Goal: Information Seeking & Learning: Learn about a topic

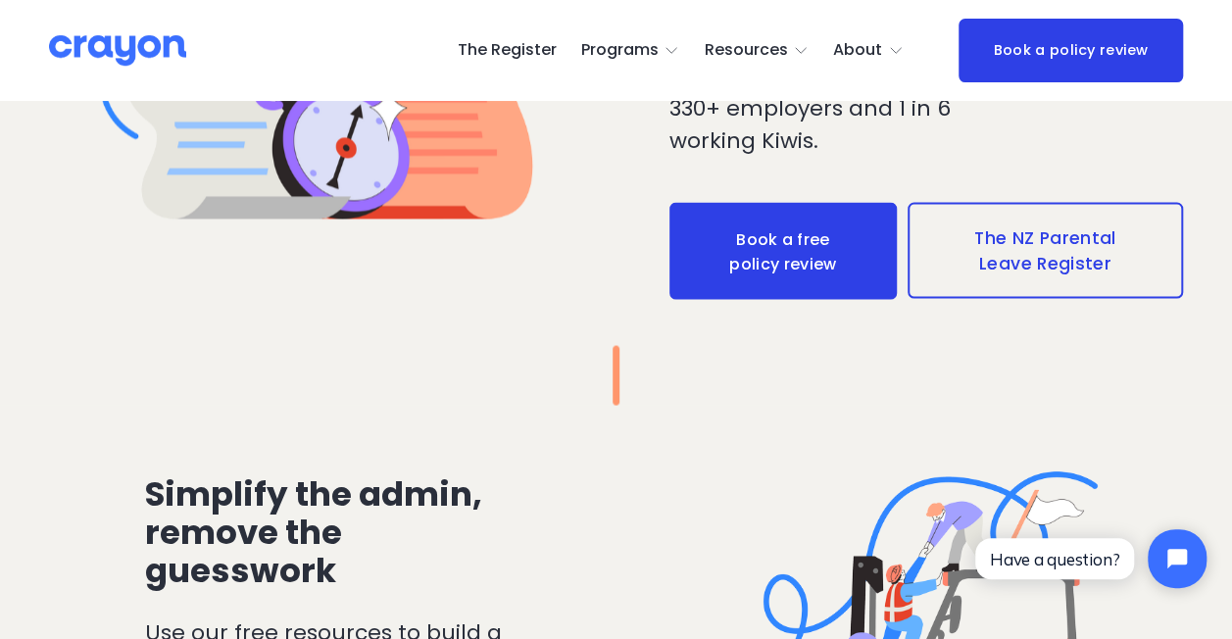
scroll to position [1757, 0]
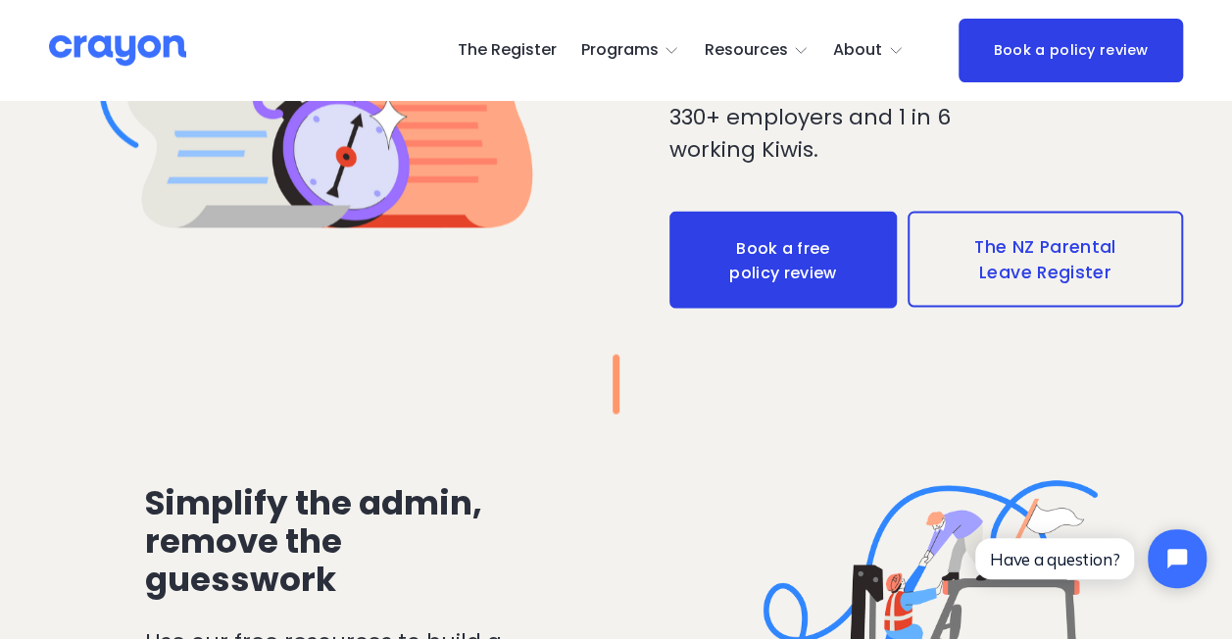
click at [1043, 257] on link "The NZ Parental Leave Register" at bounding box center [1044, 259] width 275 height 96
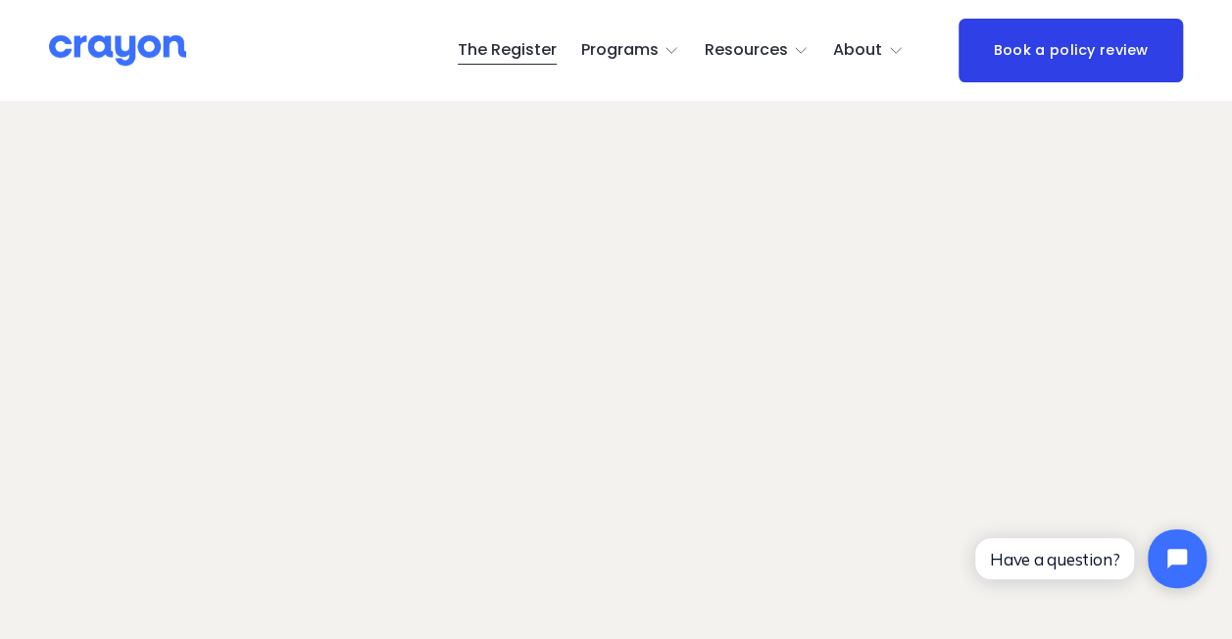
click at [140, 59] on img at bounding box center [117, 50] width 137 height 34
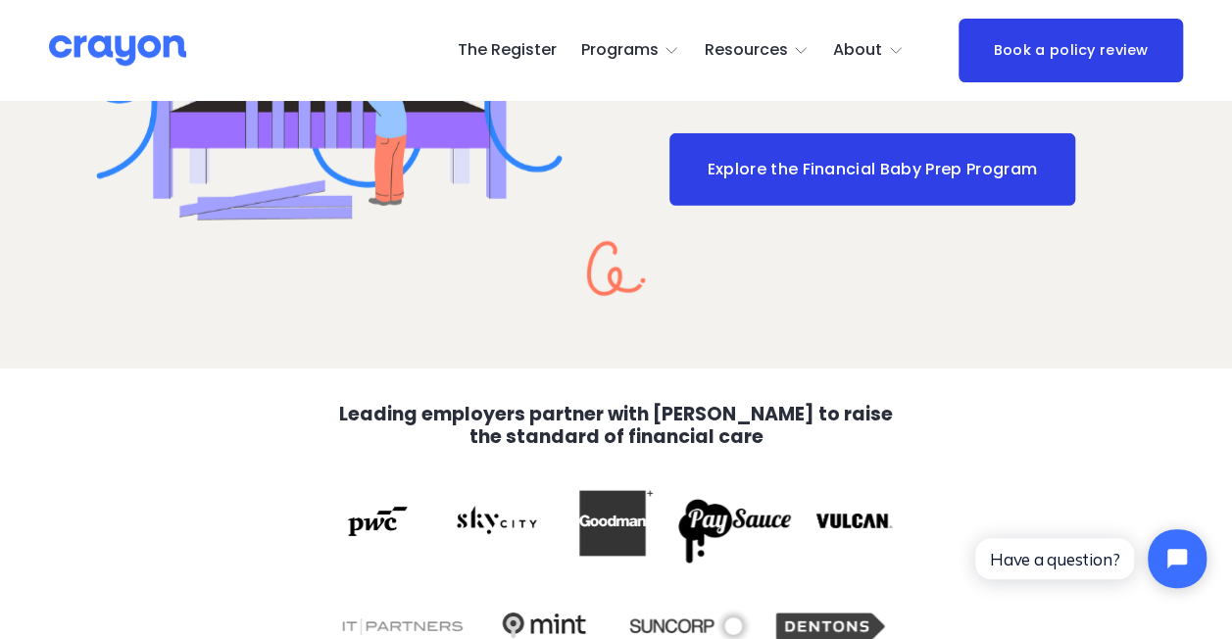
scroll to position [3356, 0]
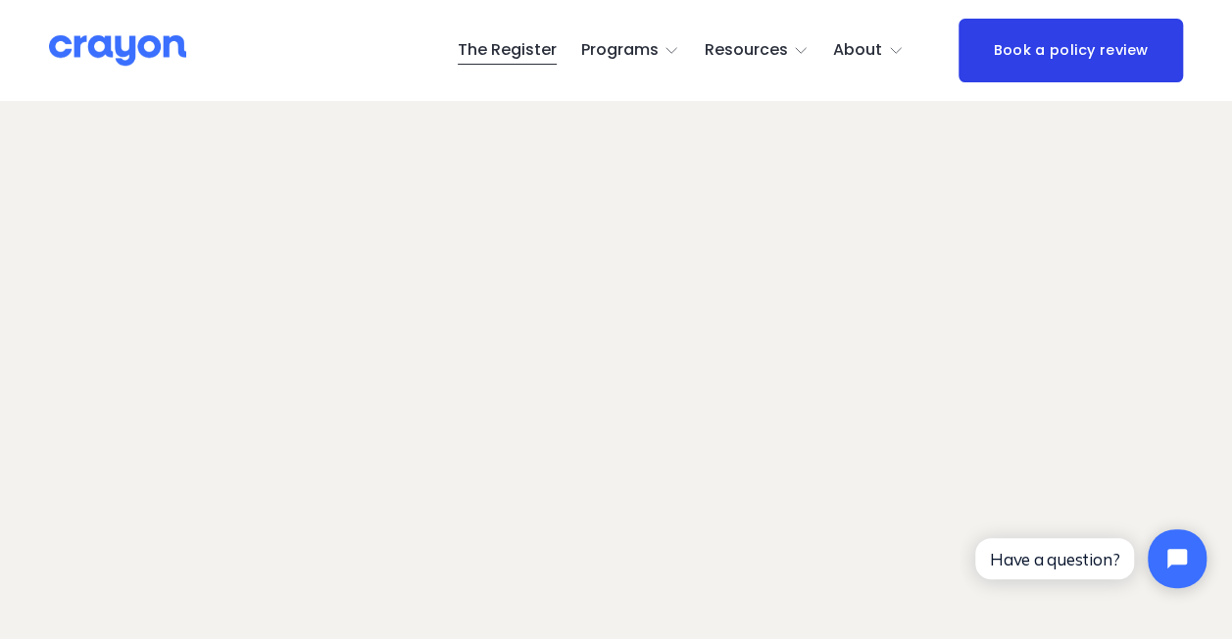
click at [0, 0] on span "Parent Hub" at bounding box center [0, 0] width 0 height 0
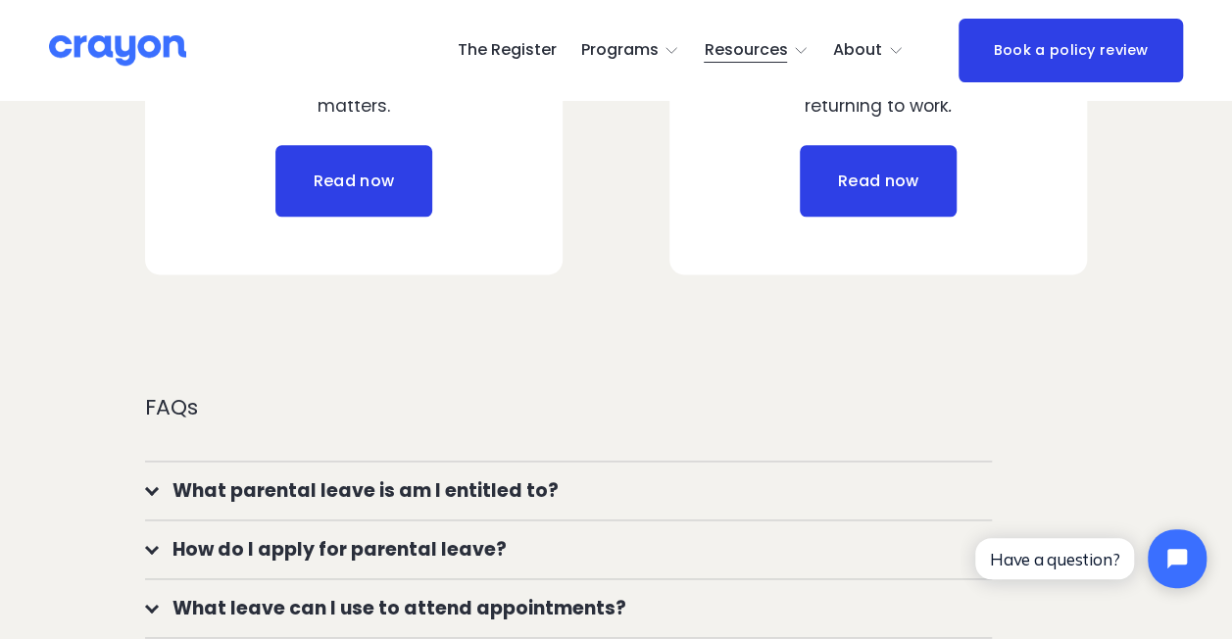
scroll to position [1274, 0]
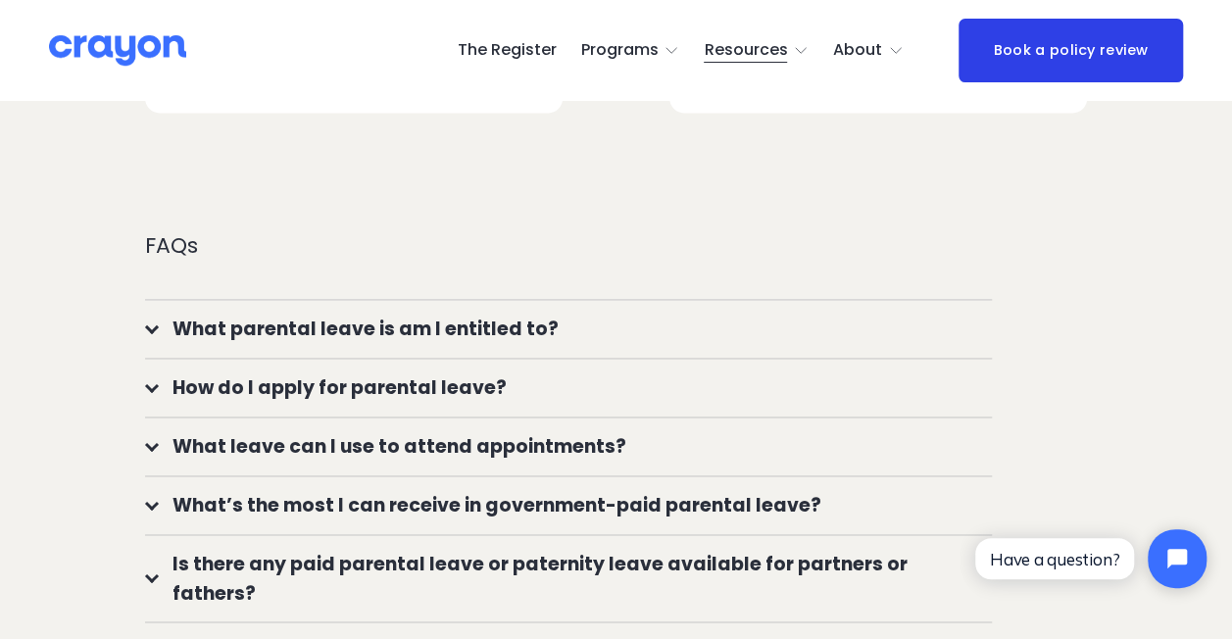
click at [460, 331] on span "What parental leave is am I entitled to?" at bounding box center [576, 329] width 834 height 28
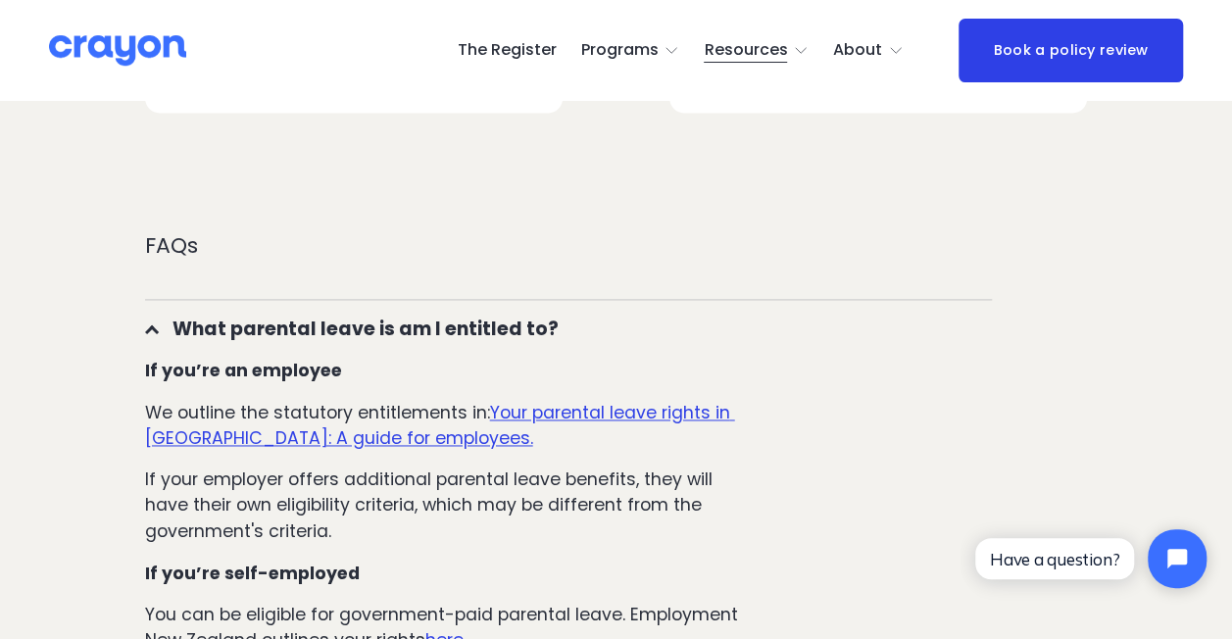
click at [460, 331] on span "What parental leave is am I entitled to?" at bounding box center [576, 329] width 834 height 28
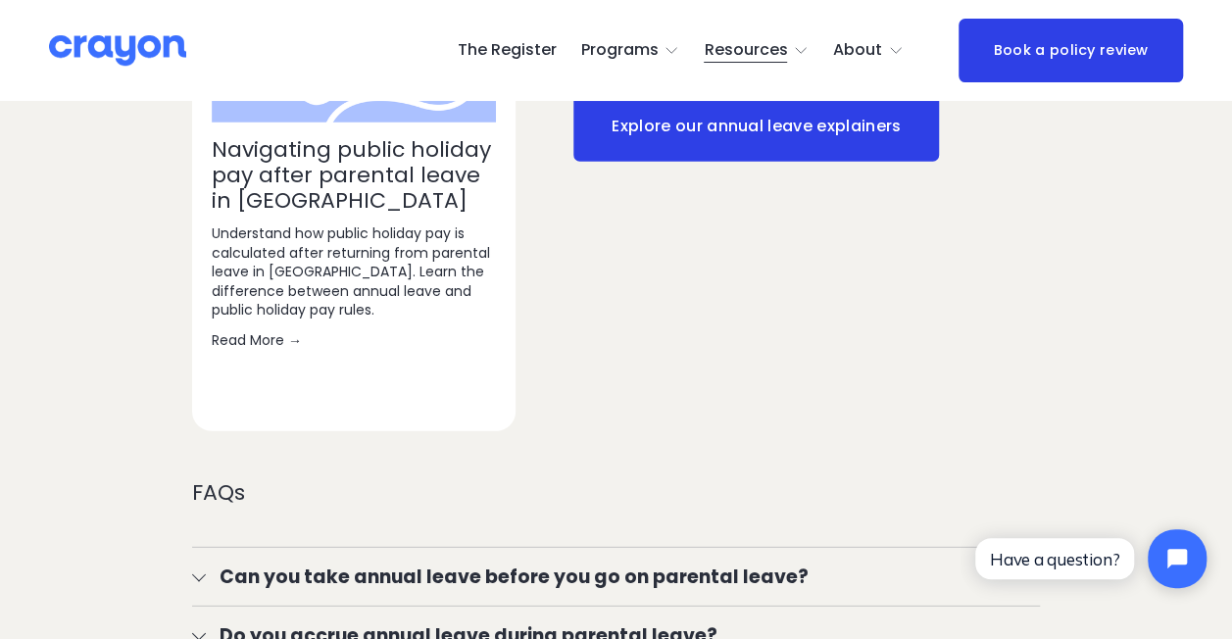
scroll to position [2475, 0]
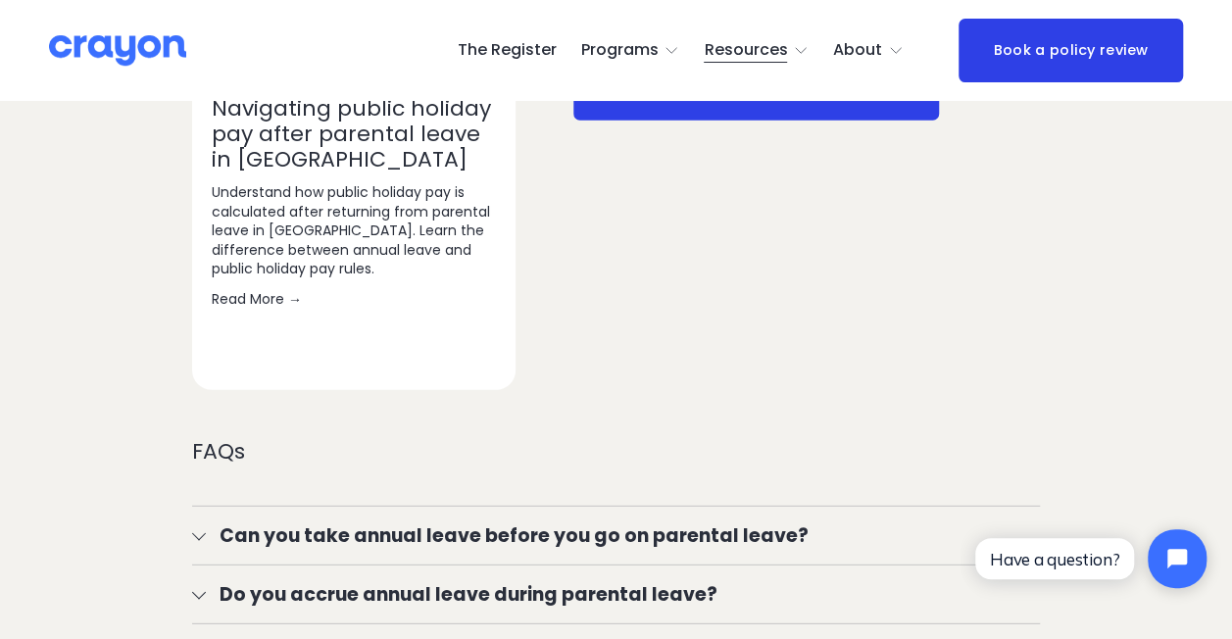
click at [845, 231] on div "Explore our annual leave explainers" at bounding box center [758, 218] width 370 height 341
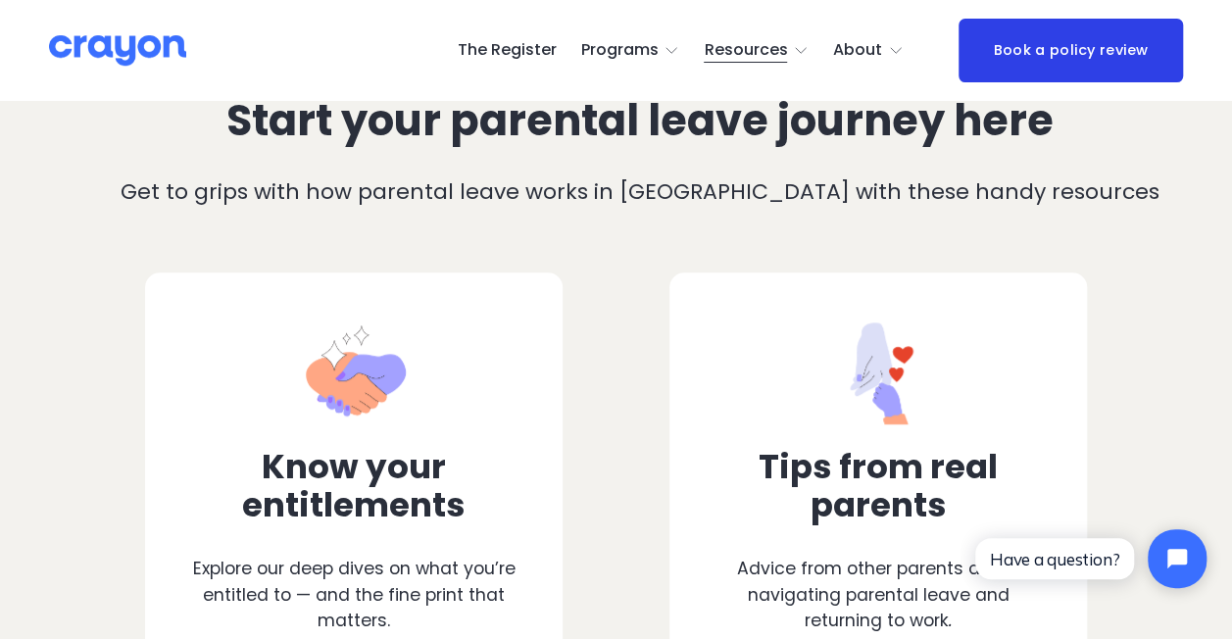
scroll to position [319, 0]
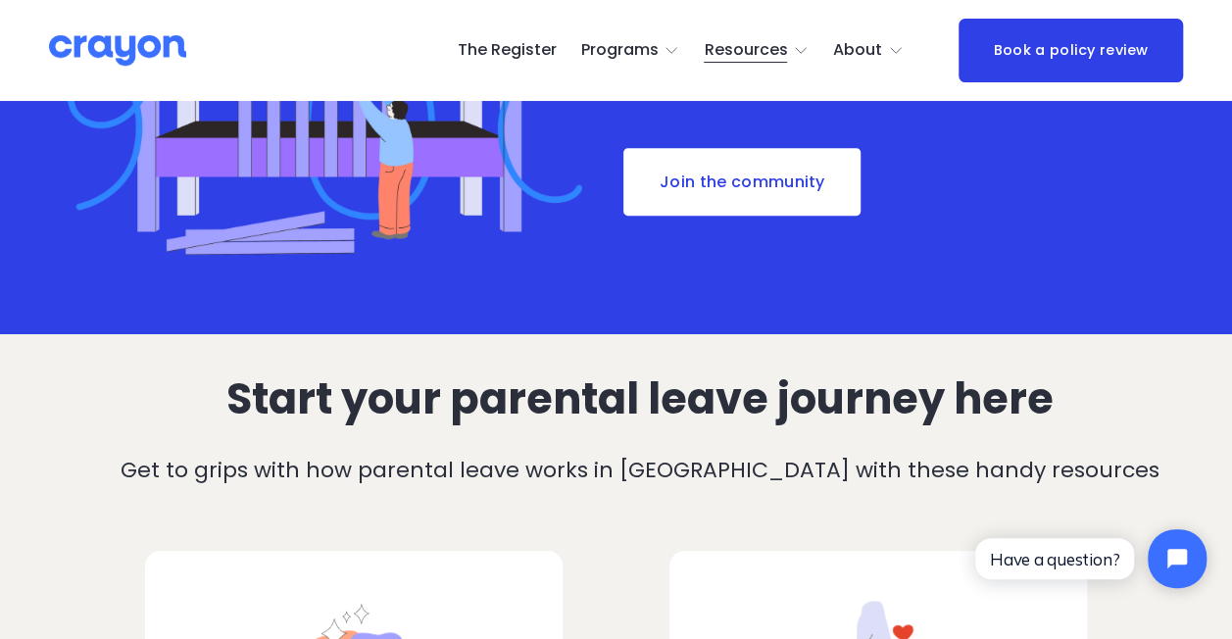
click at [0, 0] on span "About Us" at bounding box center [0, 0] width 0 height 0
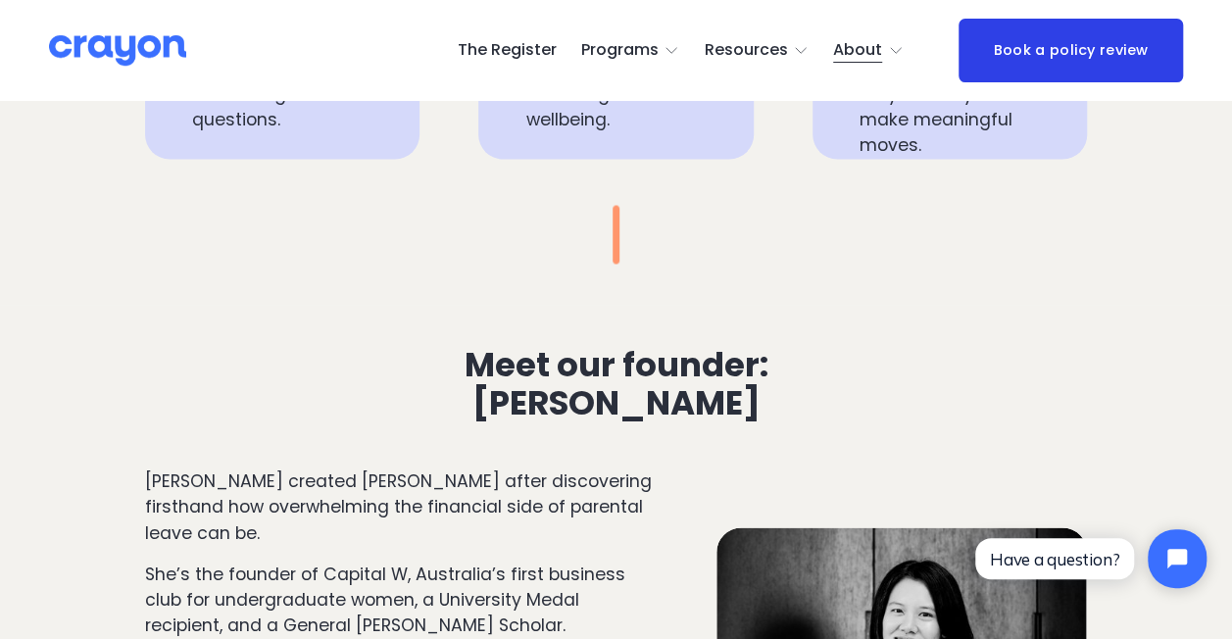
scroll to position [1764, 0]
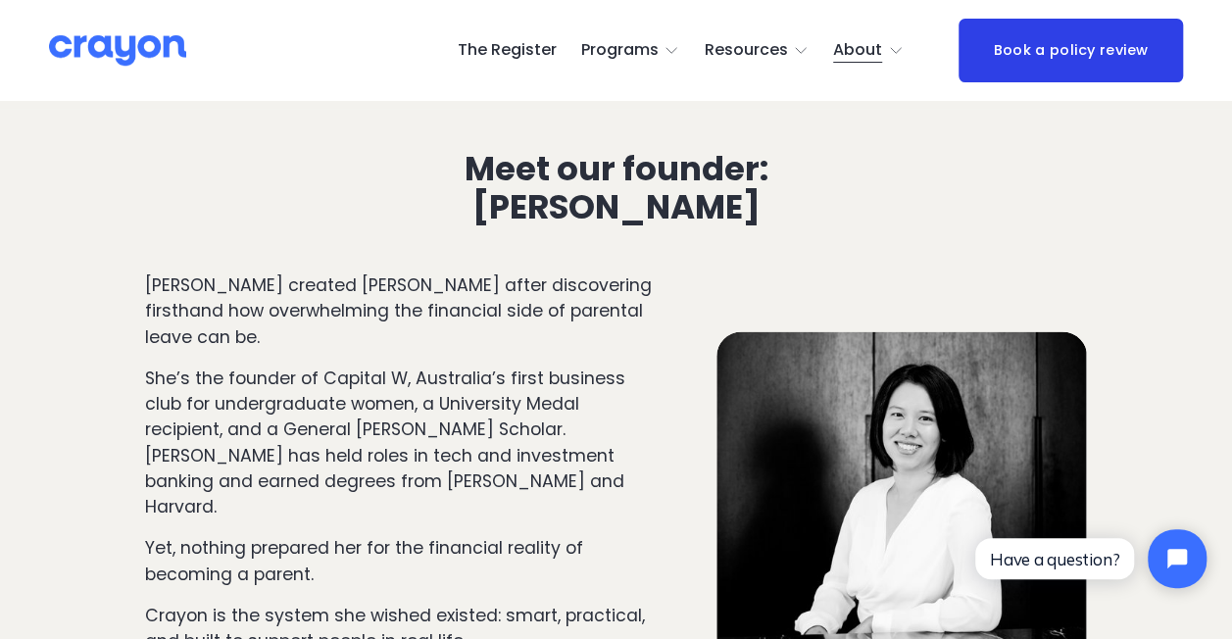
click at [540, 59] on link "The Register" at bounding box center [507, 50] width 99 height 31
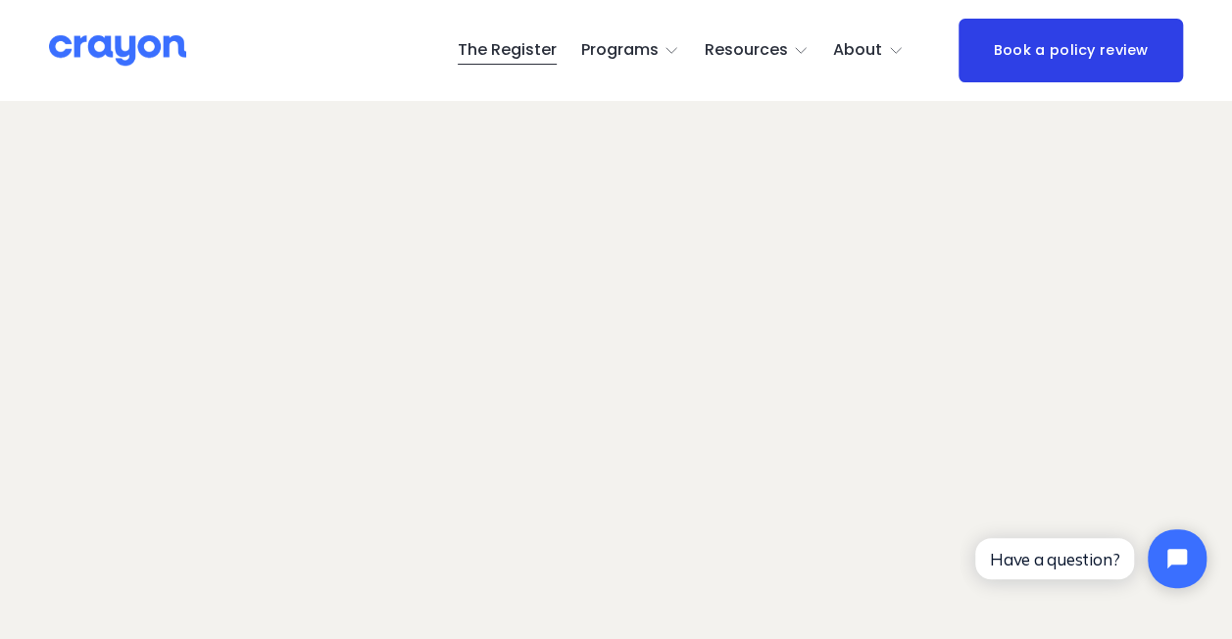
scroll to position [107, 0]
click at [143, 53] on img at bounding box center [117, 50] width 137 height 34
